Goal: Task Accomplishment & Management: Complete application form

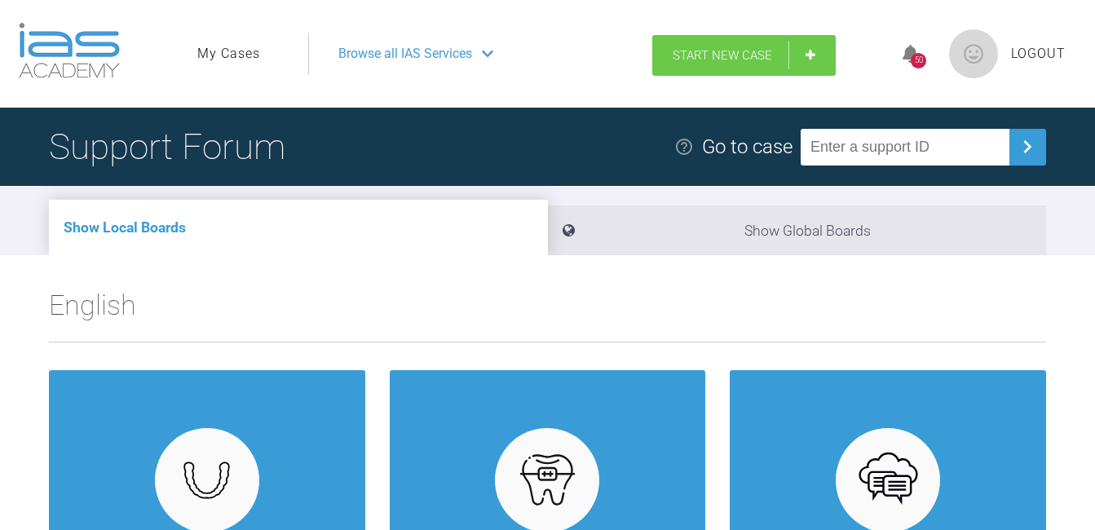
click at [743, 55] on span "Start New Case" at bounding box center [722, 55] width 99 height 15
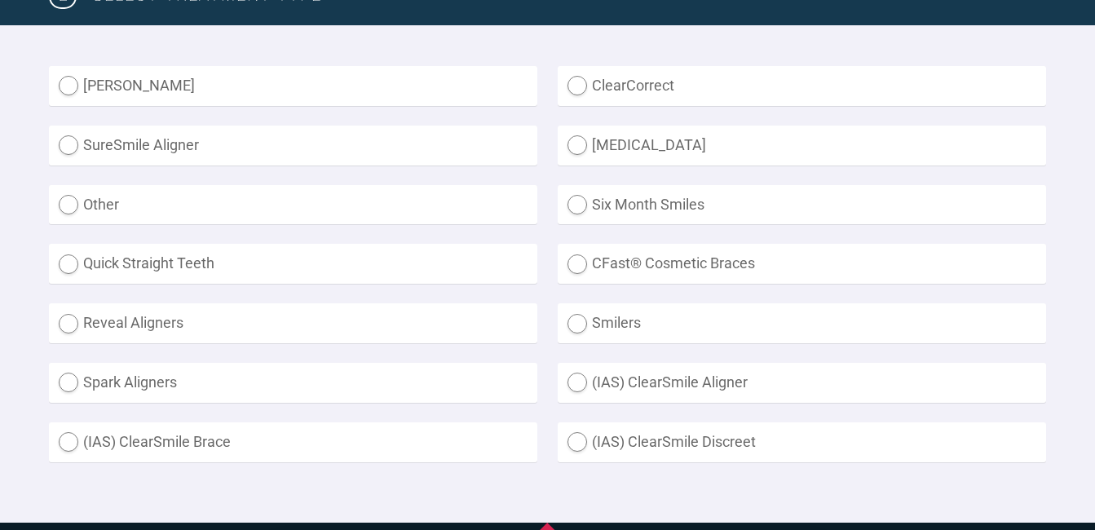
scroll to position [463, 0]
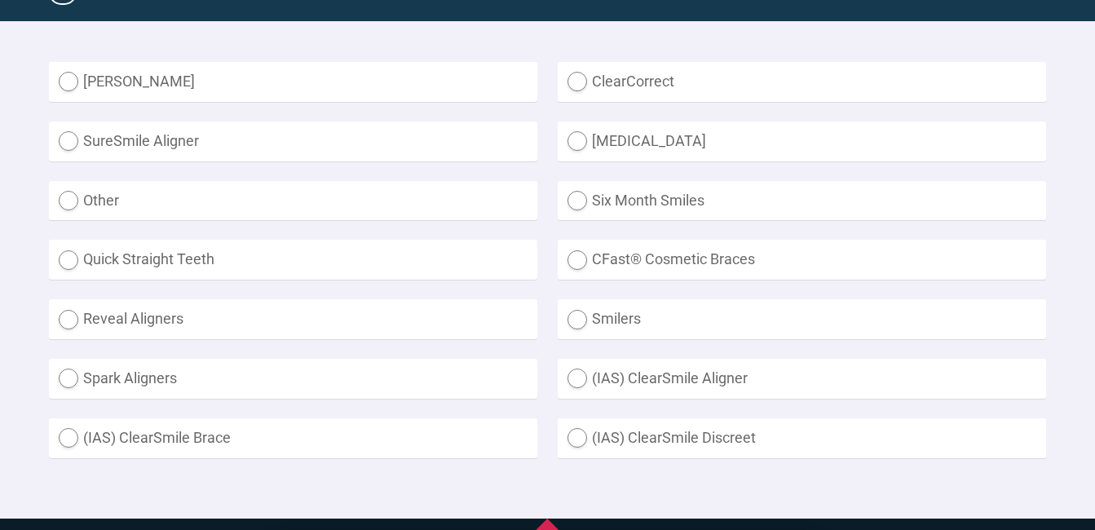
click at [579, 377] on label "(IAS) ClearSmile Aligner" at bounding box center [802, 379] width 488 height 40
radio Aligner "true"
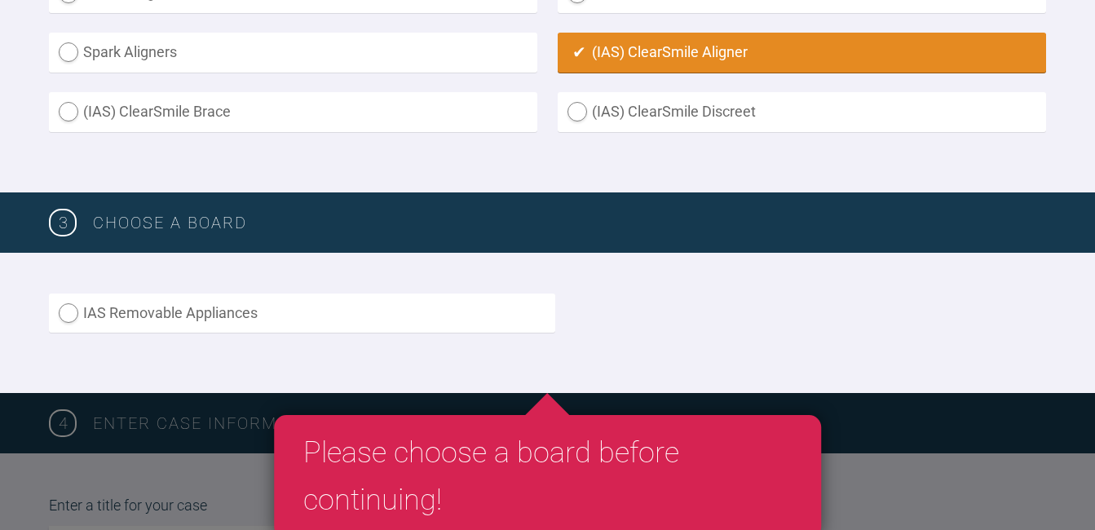
scroll to position [855, 0]
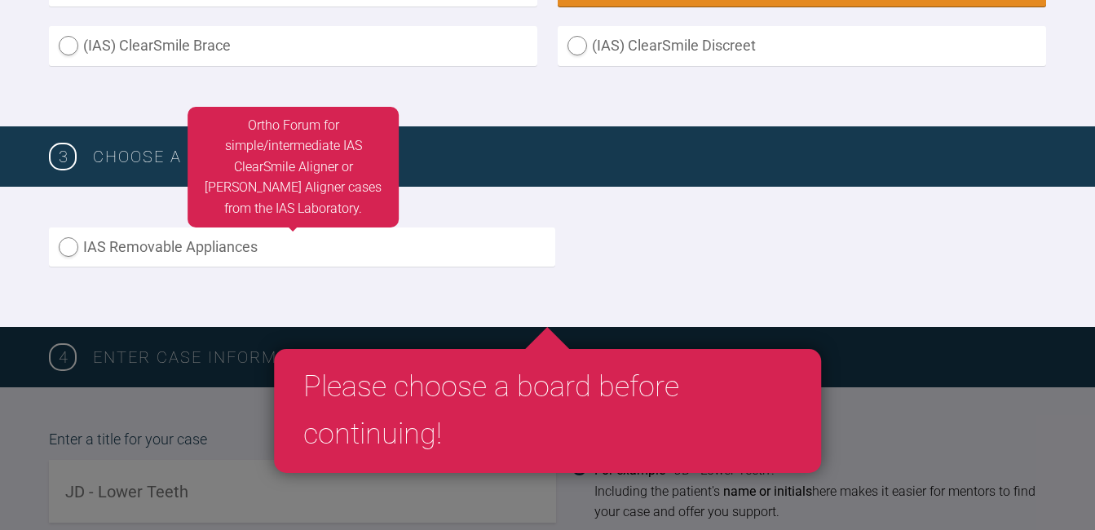
click at [73, 241] on label "IAS Removable Appliances" at bounding box center [302, 247] width 506 height 40
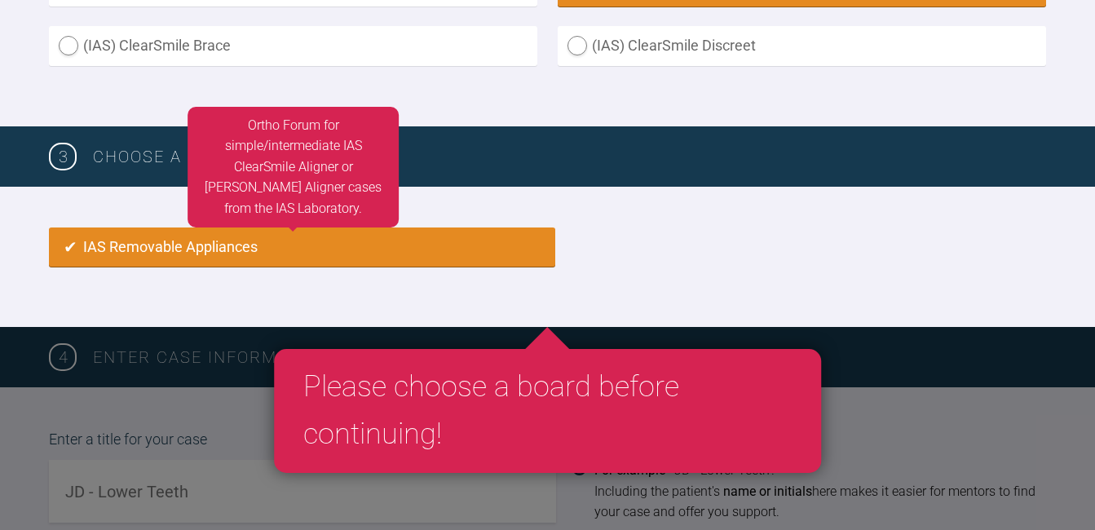
radio input "true"
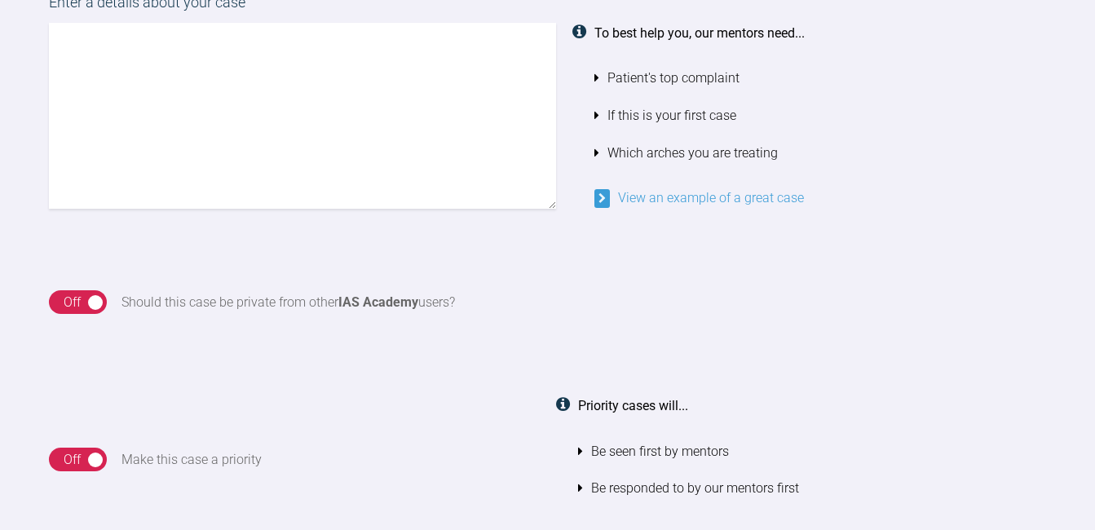
scroll to position [1548, 0]
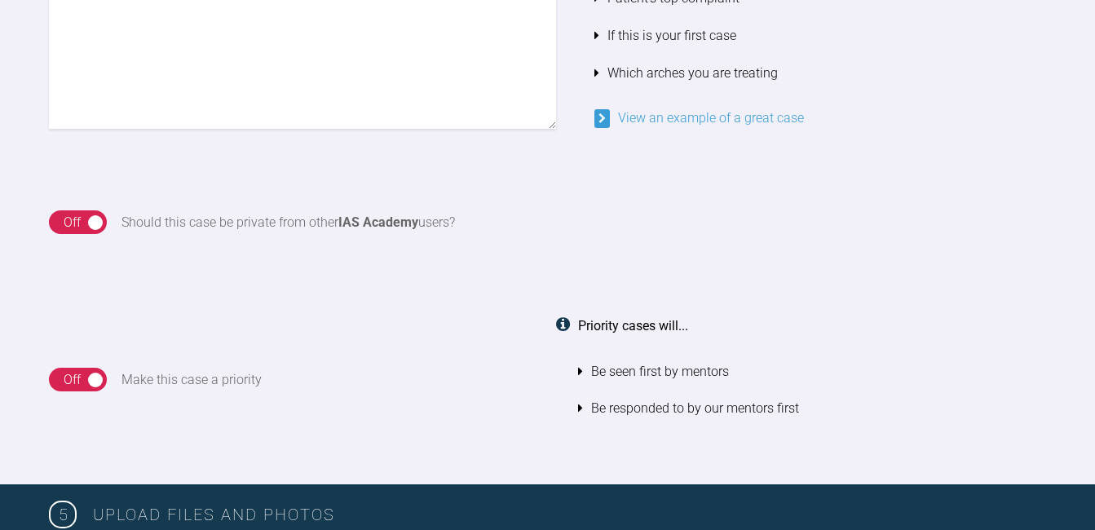
click at [97, 219] on div "On Off" at bounding box center [78, 222] width 58 height 24
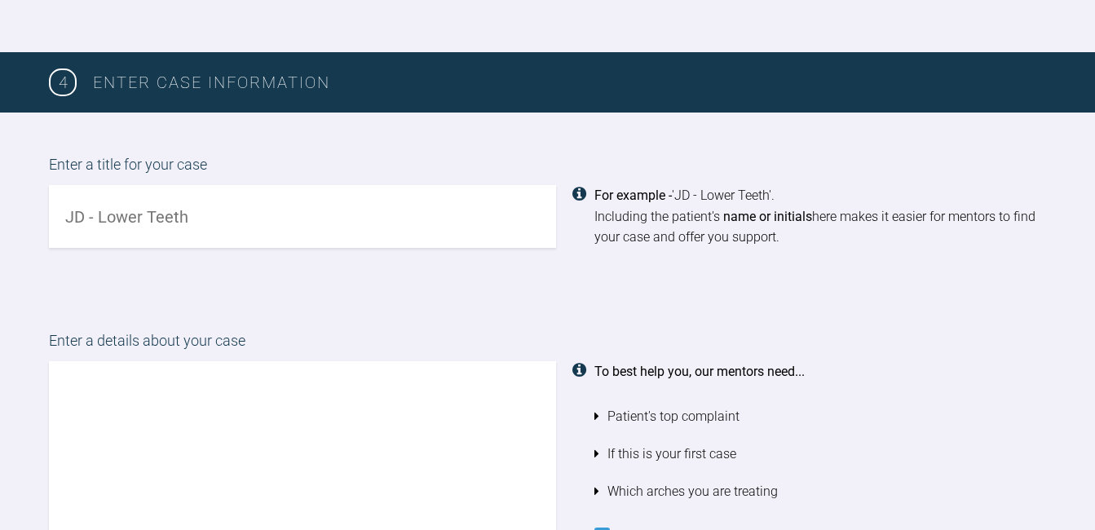
scroll to position [1145, 0]
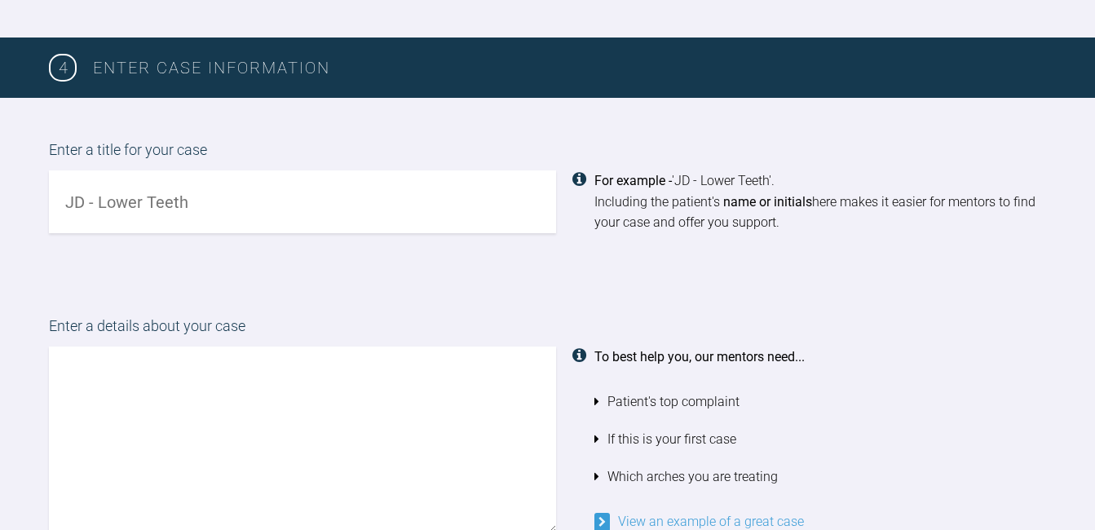
click at [288, 230] on input "text" at bounding box center [302, 201] width 507 height 63
type input "[PERSON_NAME] SPACING"
click at [214, 360] on textarea at bounding box center [302, 440] width 507 height 186
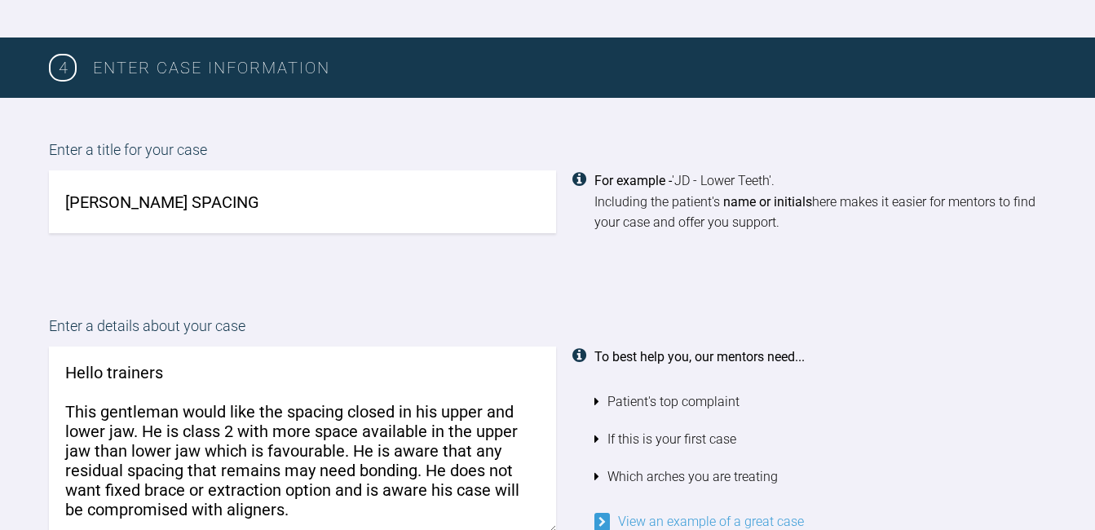
click at [418, 468] on textarea "Hello trainers This gentleman would like the spacing closed in his upper and lo…" at bounding box center [302, 440] width 507 height 186
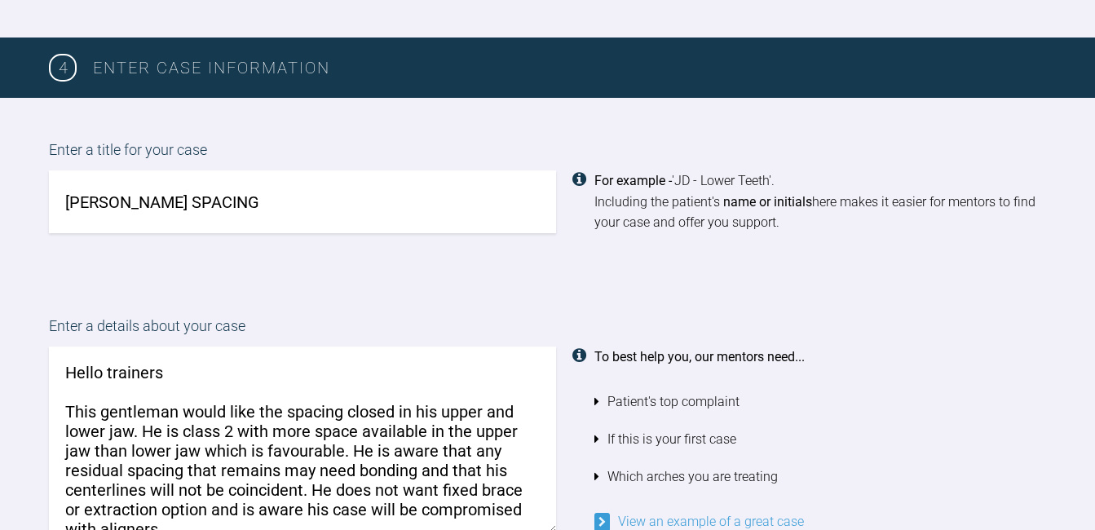
scroll to position [23, 0]
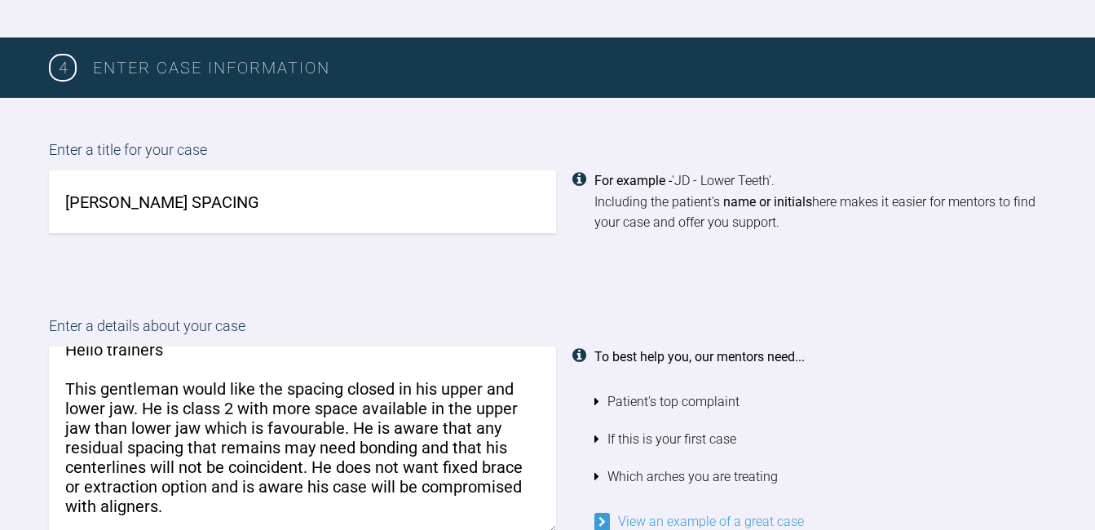
click at [169, 506] on textarea "Hello trainers This gentleman would like the spacing closed in his upper and lo…" at bounding box center [302, 440] width 507 height 186
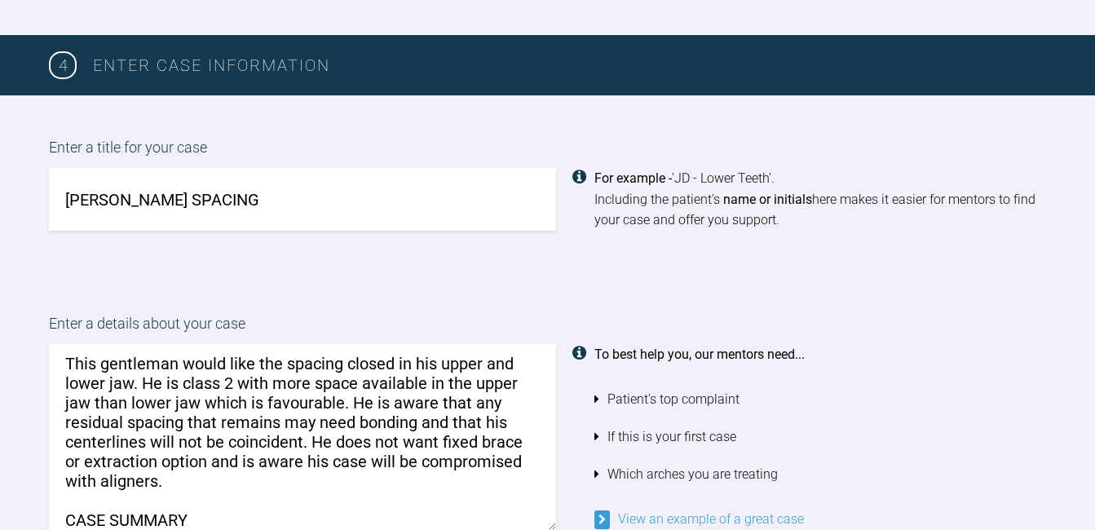
scroll to position [65, 0]
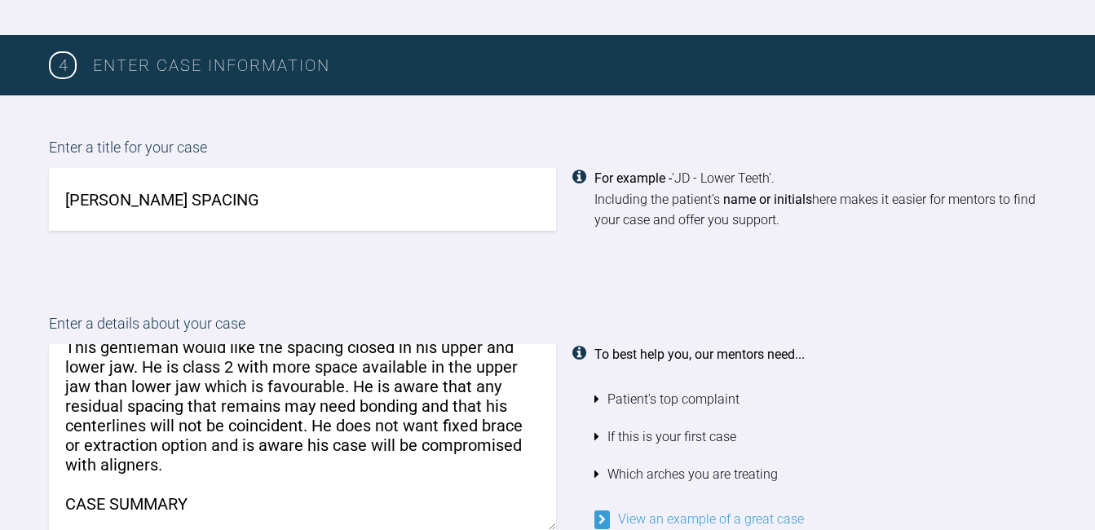
paste textarea "his patient presents with mild class 2 skeletal base with an average FMPA and a…"
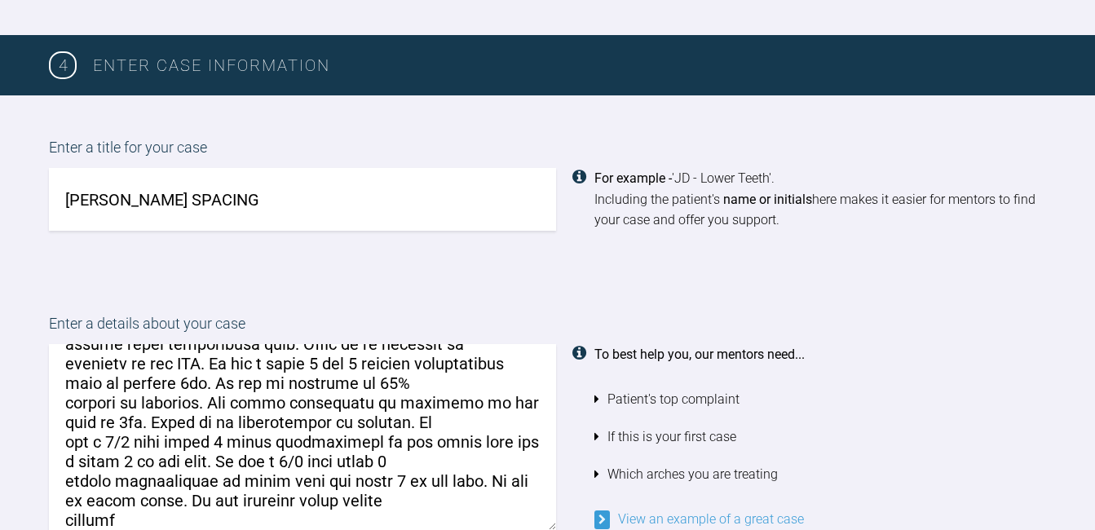
scroll to position [171, 0]
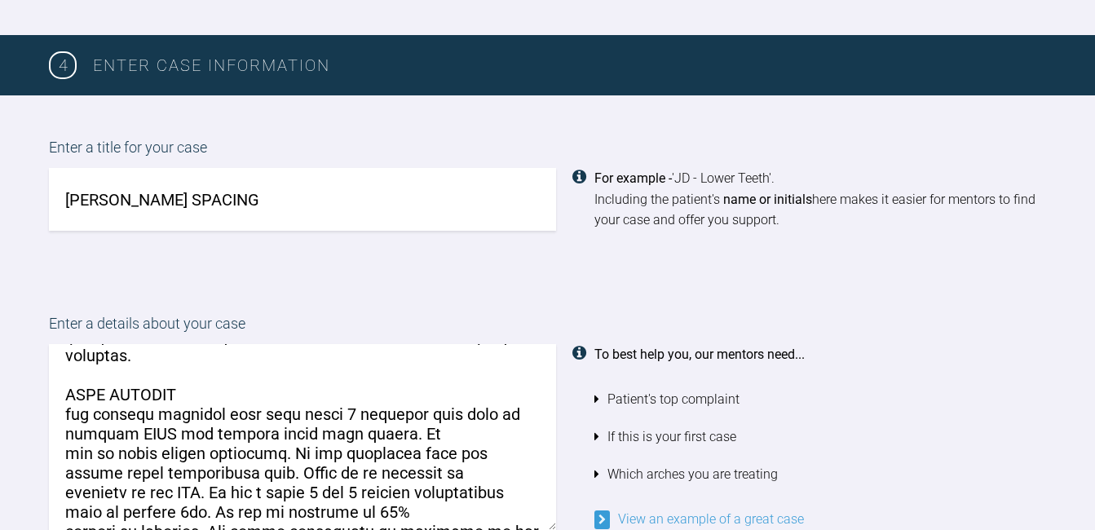
click at [68, 412] on textarea at bounding box center [302, 437] width 507 height 186
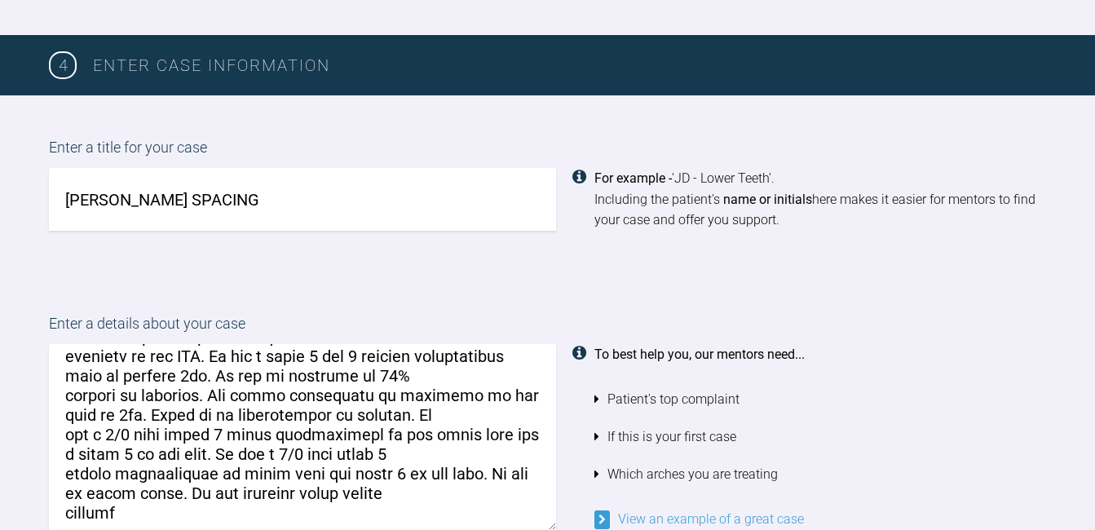
scroll to position [316, 0]
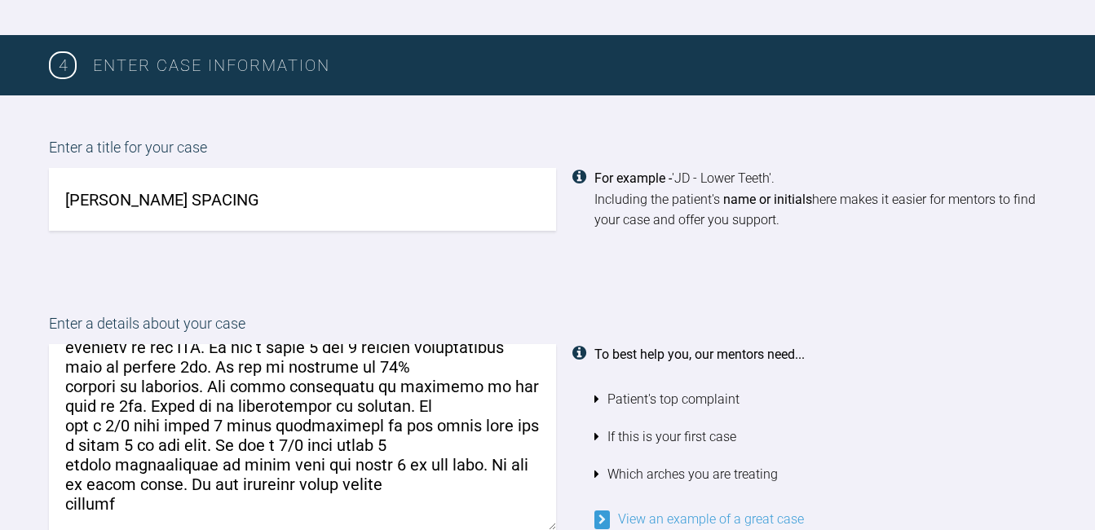
click at [166, 500] on textarea at bounding box center [302, 437] width 507 height 186
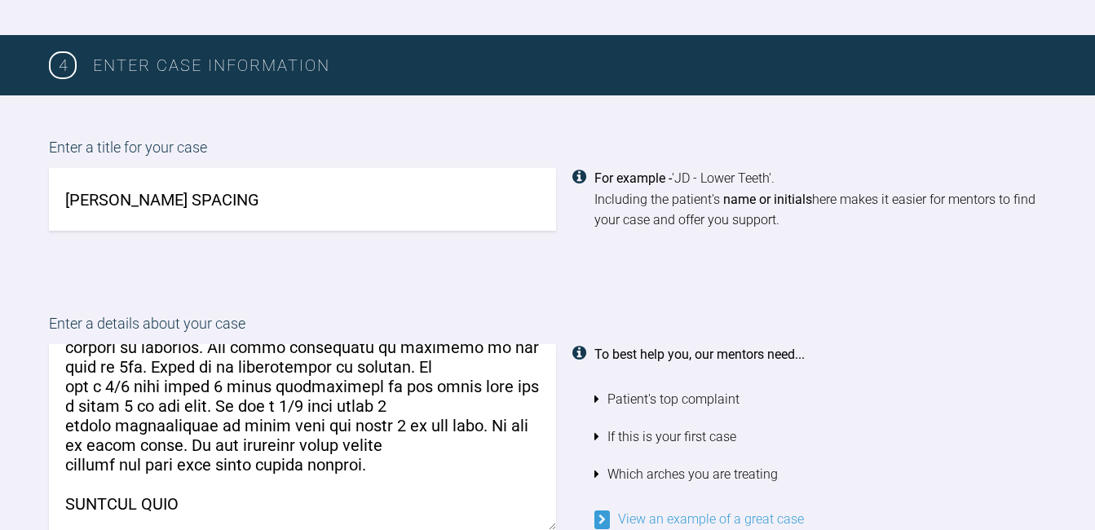
scroll to position [378, 0]
paste textarea "LASS 2 SKELETAL BASE CLASS 2 DIV 1 [MEDICAL_DATA] RELATIONSHIP with [MEDICAL_DA…"
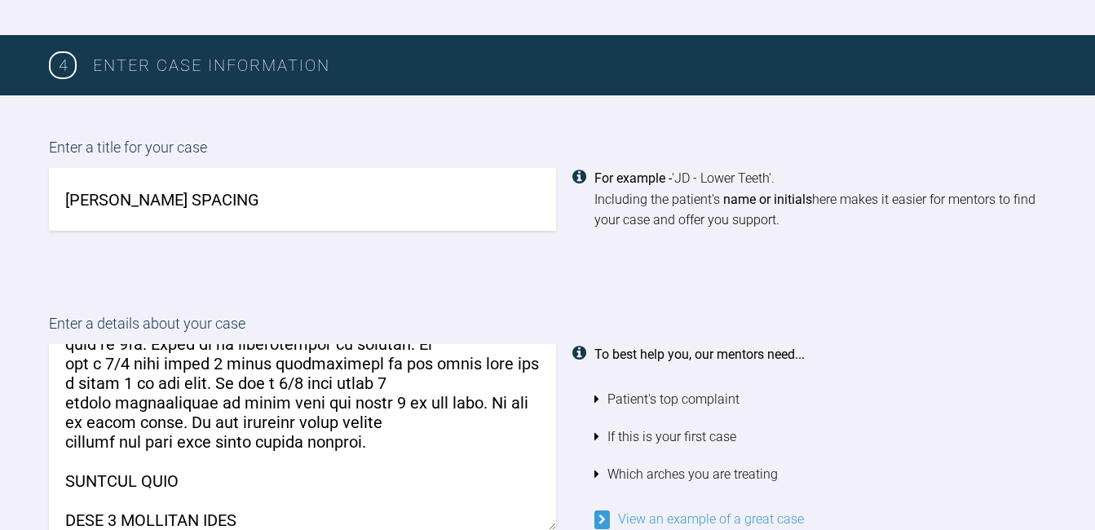
scroll to position [496, 0]
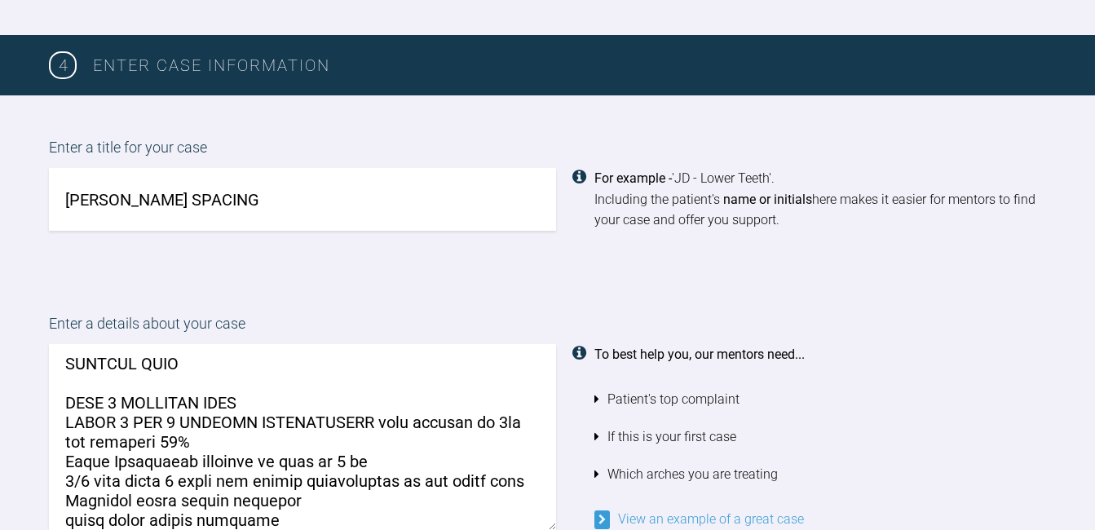
click at [65, 404] on textarea at bounding box center [302, 437] width 507 height 186
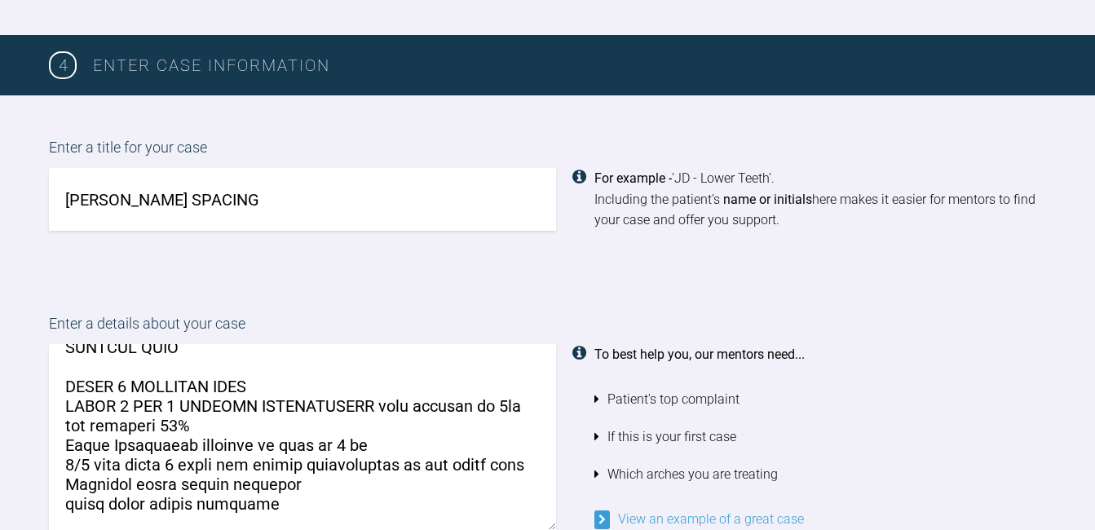
click at [268, 506] on textarea at bounding box center [302, 437] width 507 height 186
click at [80, 479] on textarea at bounding box center [302, 437] width 507 height 186
click at [329, 466] on textarea at bounding box center [302, 437] width 507 height 186
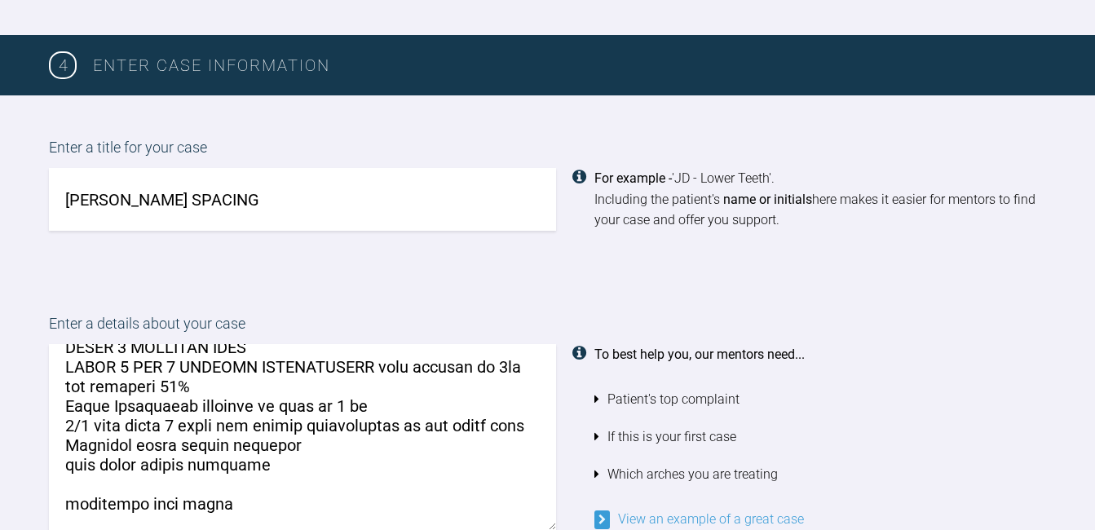
scroll to position [554, 0]
paste textarea "correct class 2 div 1 [MEDICAL_DATA] relationship to class 1 correct centerline…"
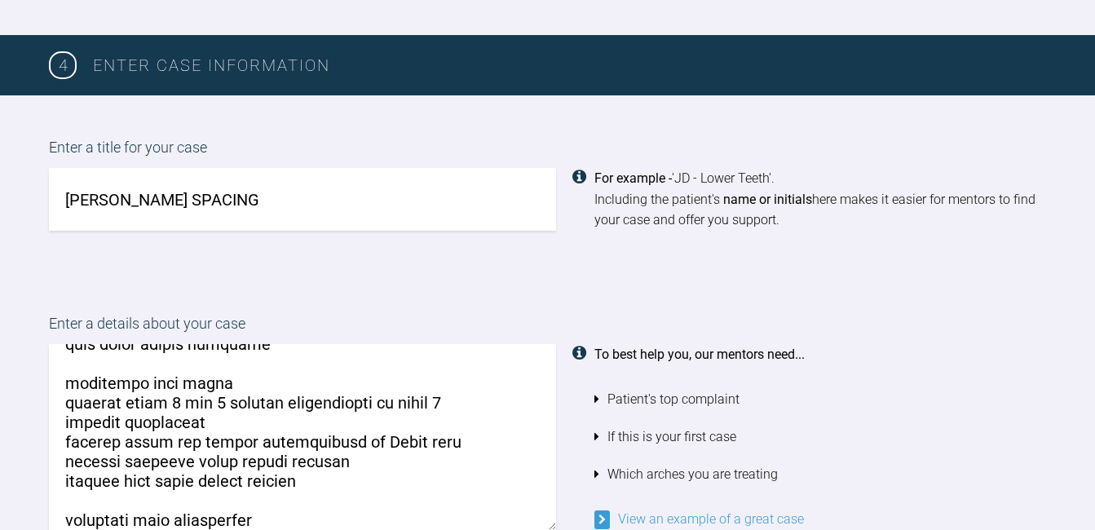
scroll to position [691, 0]
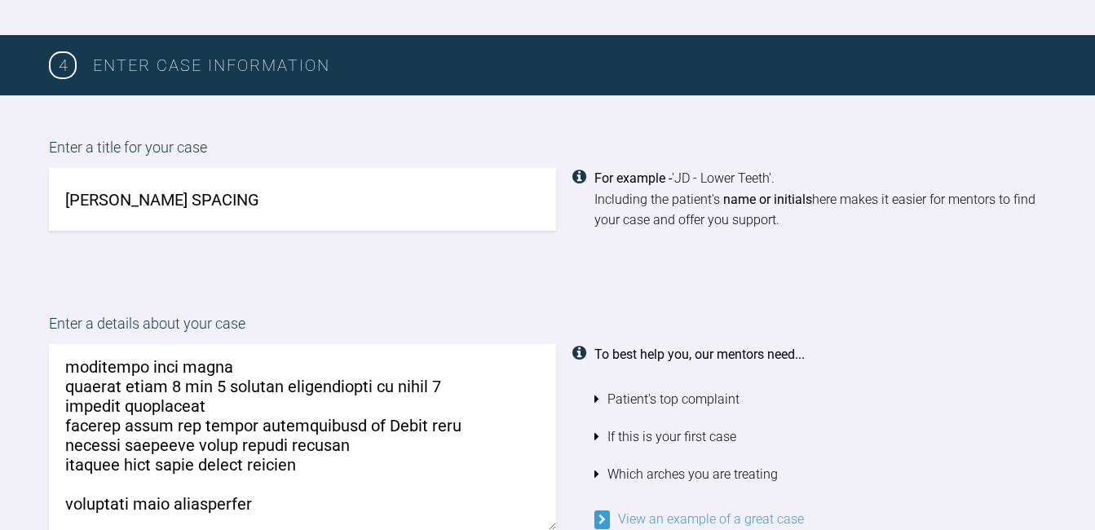
paste textarea "correct upper labial spacing correct lower labial spacing"
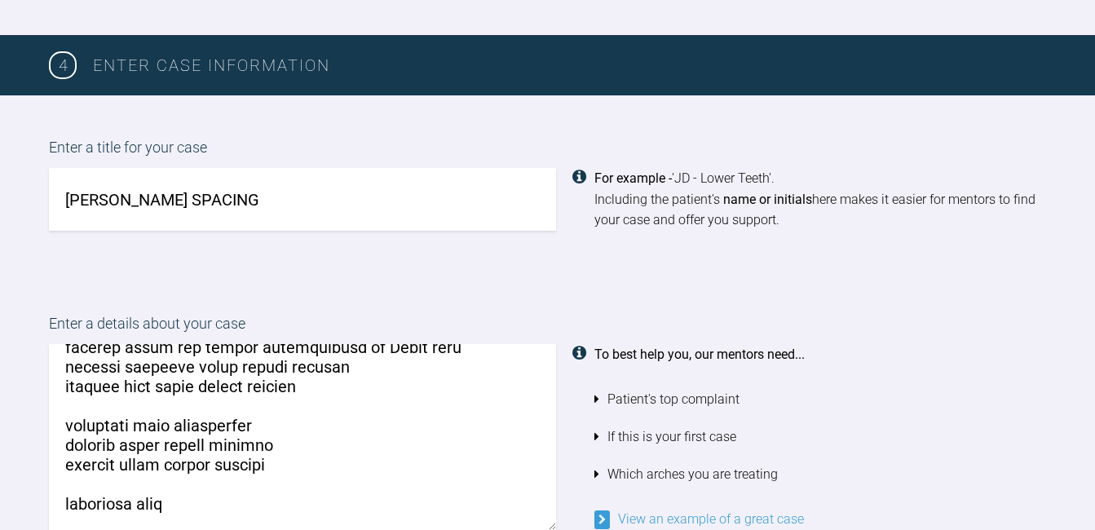
scroll to position [770, 0]
paste textarea "clear smile aligners to correct upper labial spacing and lower labial spacing u…"
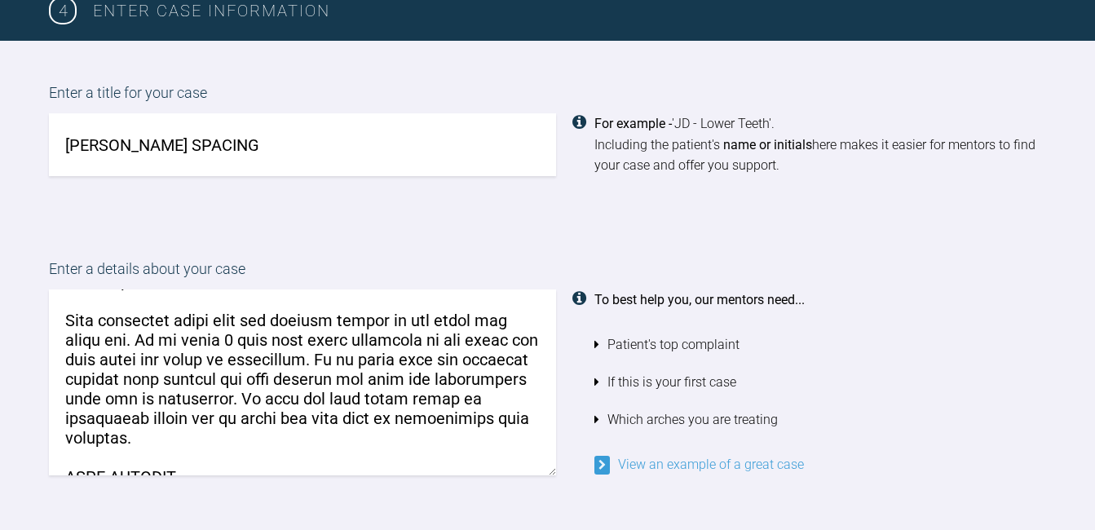
scroll to position [0, 0]
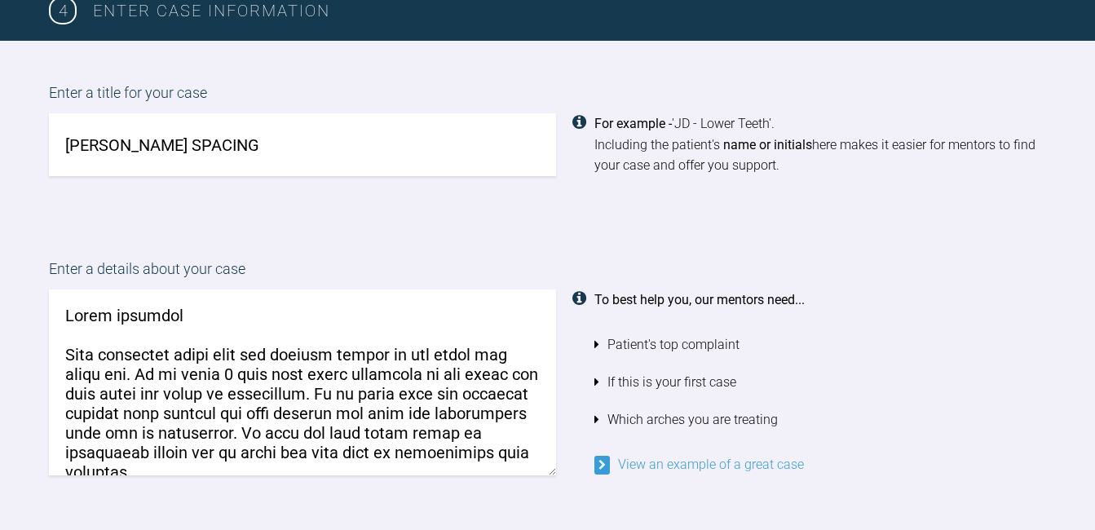
click at [136, 376] on textarea at bounding box center [302, 382] width 507 height 186
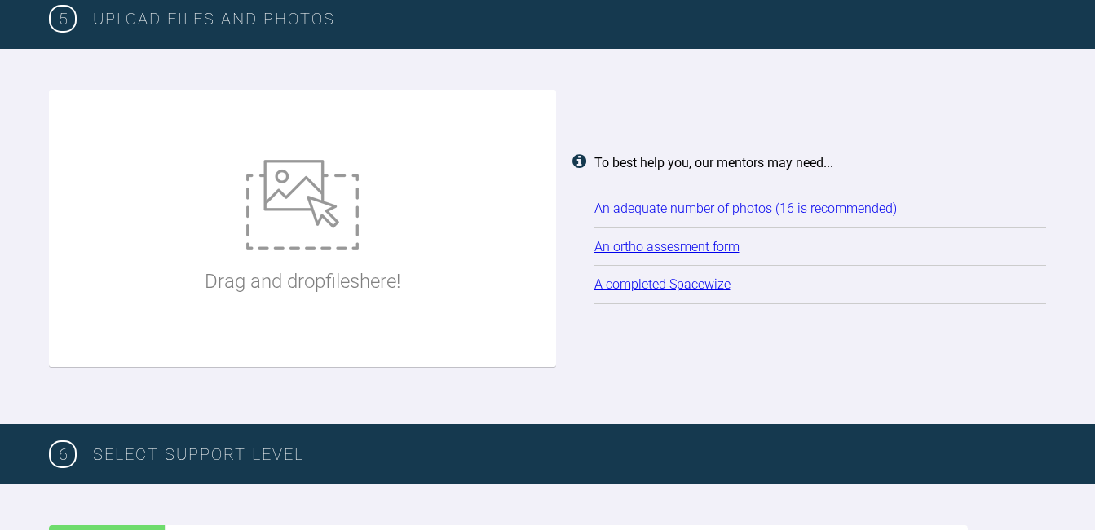
scroll to position [2128, 0]
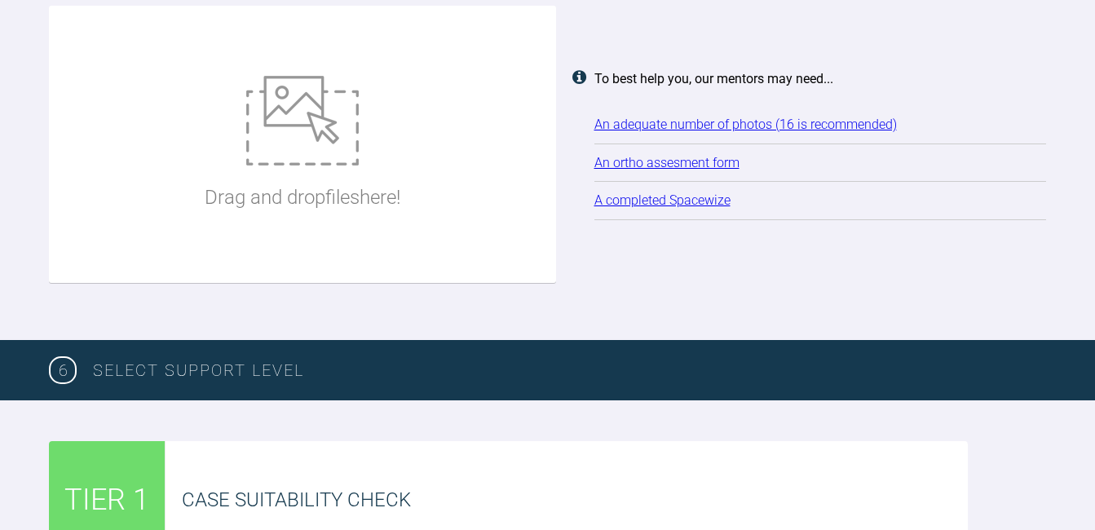
type textarea "Hello trainers This gentleman would like the spacing closed in his upper and lo…"
click at [285, 147] on img at bounding box center [302, 121] width 113 height 90
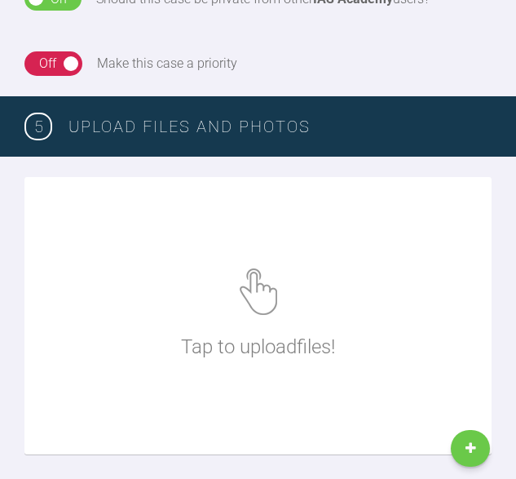
scroll to position [1557, 0]
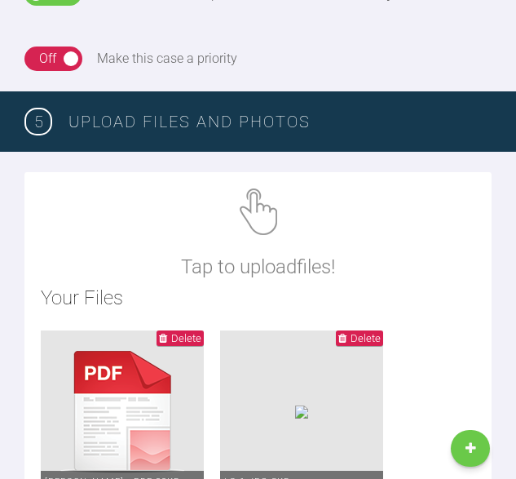
click at [256, 217] on img at bounding box center [259, 211] width 38 height 46
type input "C:\fakepath\[DATE] - Spacewize capture (1).png"
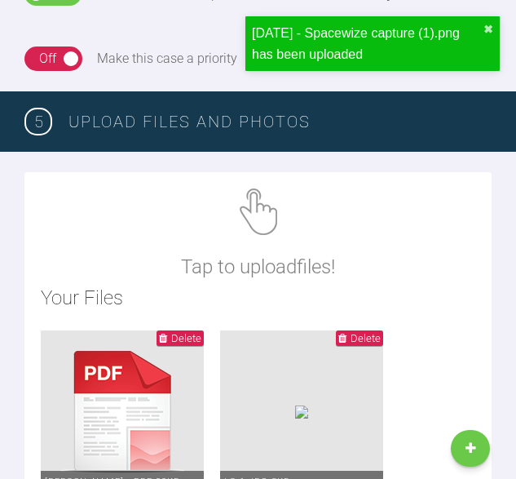
click at [246, 226] on img at bounding box center [259, 211] width 38 height 46
type input "C:\fakepath\[DATE] - Spacewize capture.png"
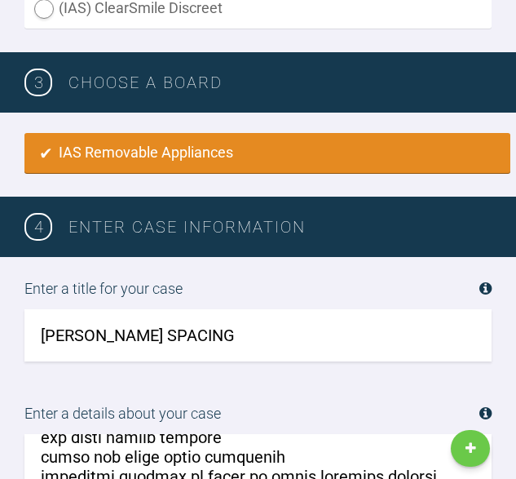
scroll to position [846, 0]
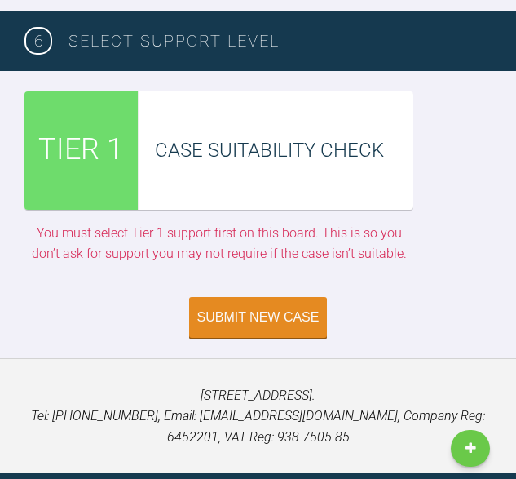
scroll to position [3948, 0]
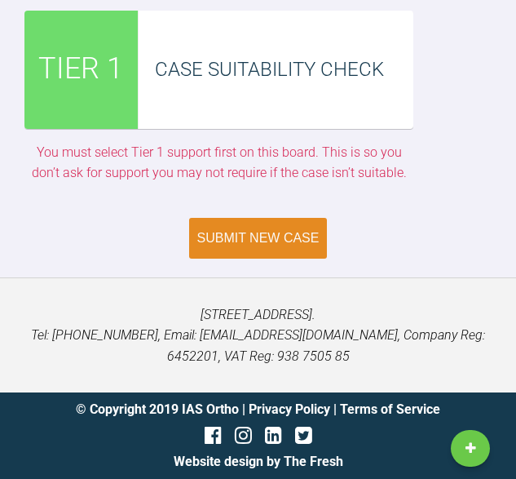
click at [209, 240] on div "Submit New Case" at bounding box center [258, 238] width 122 height 15
